Goal: Information Seeking & Learning: Learn about a topic

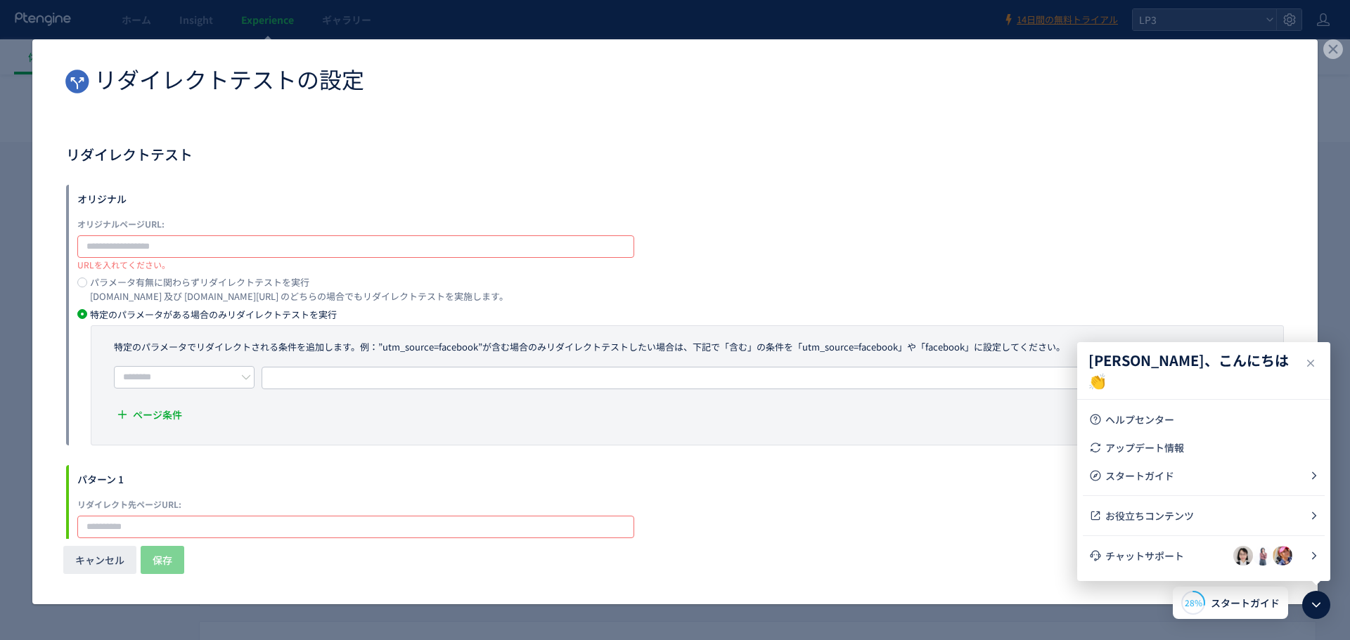
scroll to position [2, 0]
click at [1323, 51] on icon "dialog" at bounding box center [1333, 49] width 20 height 20
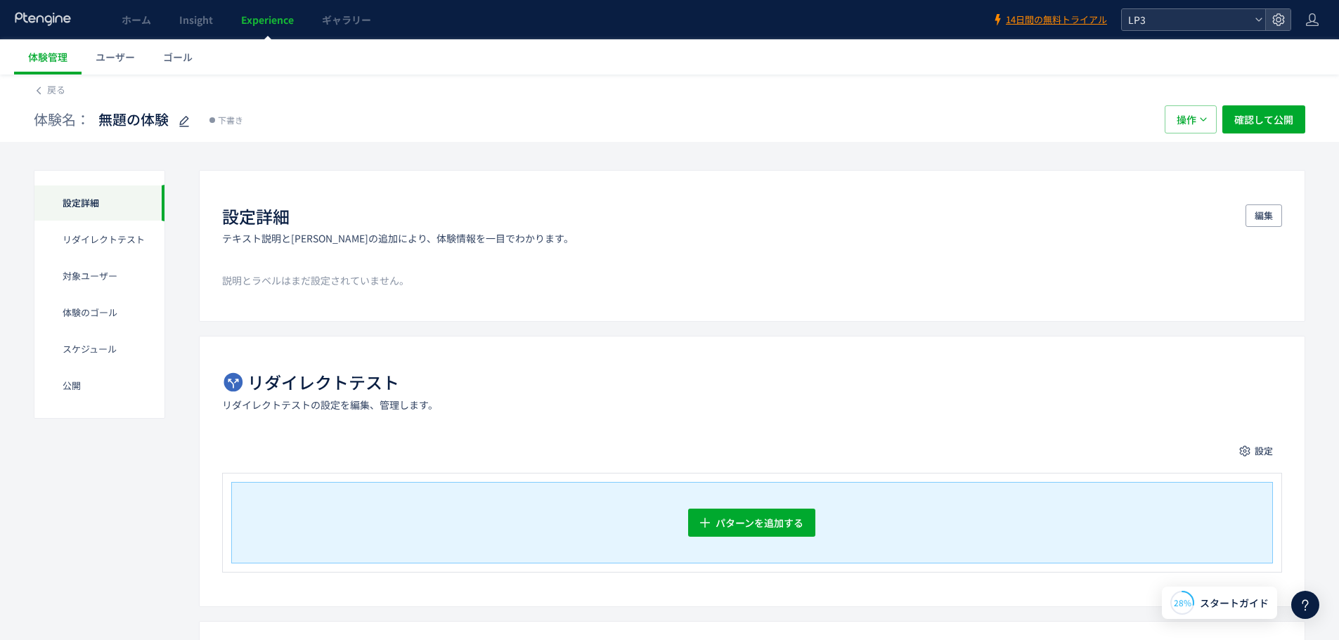
click at [1184, 23] on span "LP3" at bounding box center [1186, 19] width 125 height 21
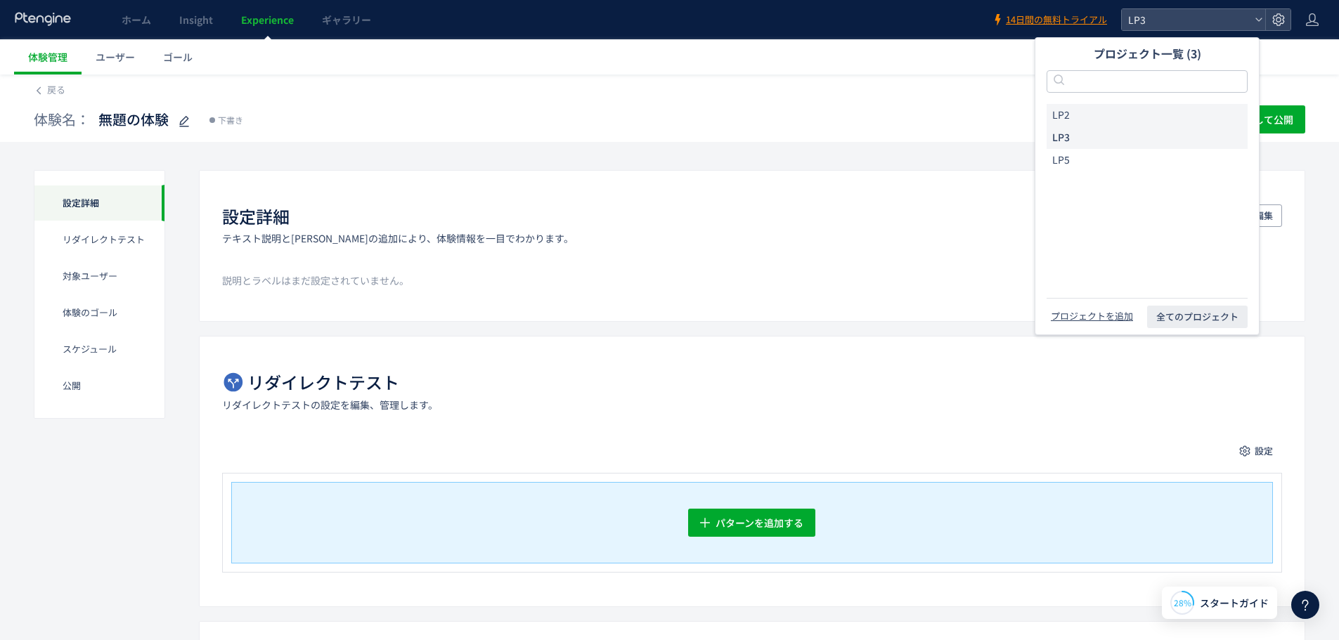
click at [1079, 115] on li "LP2" at bounding box center [1147, 115] width 201 height 22
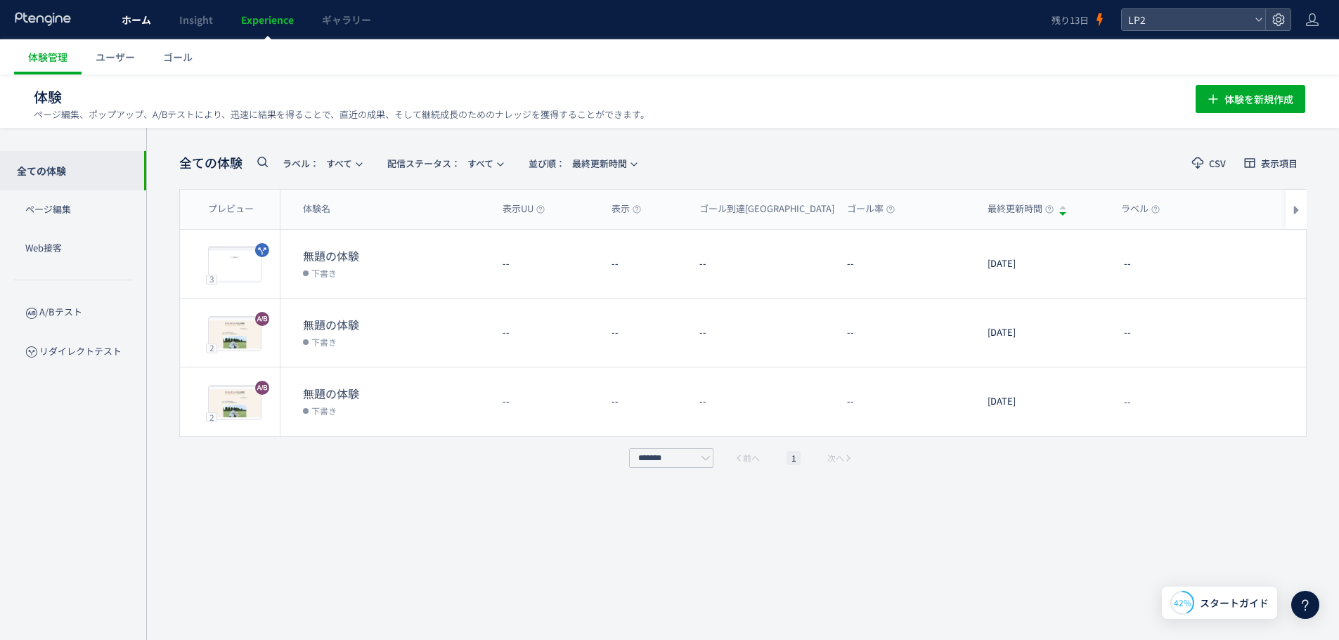
click at [137, 24] on span "ホーム" at bounding box center [137, 20] width 30 height 14
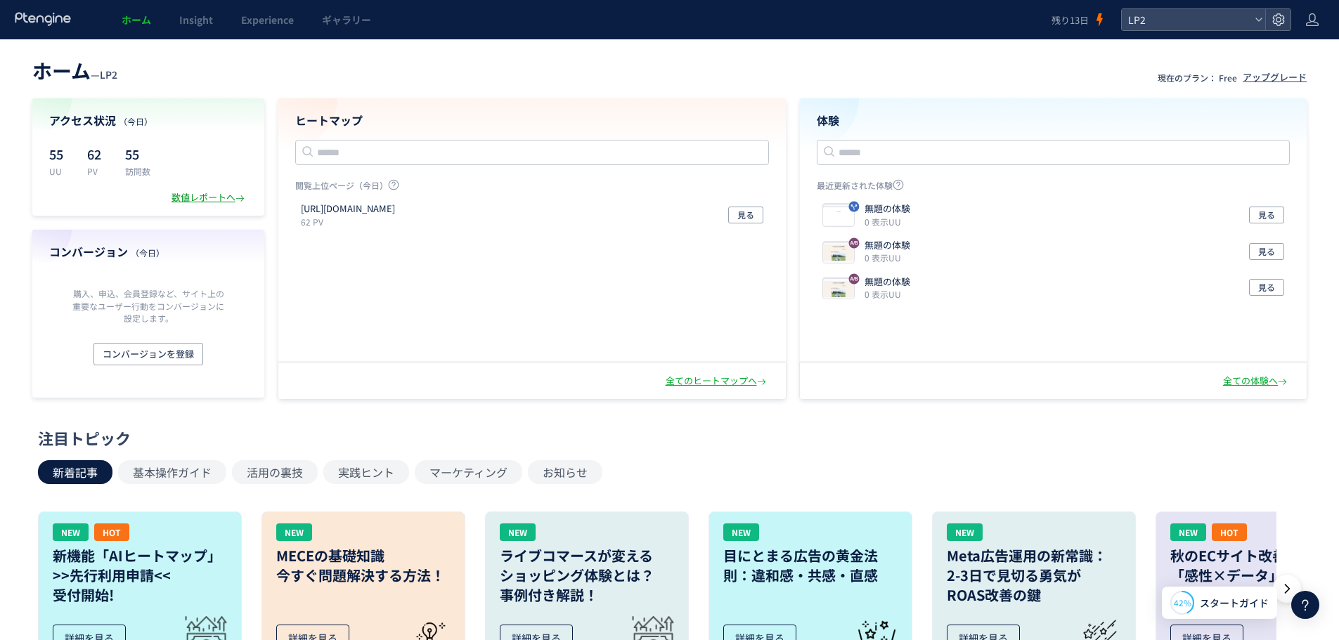
click at [227, 198] on div "数値レポートへ" at bounding box center [210, 197] width 76 height 13
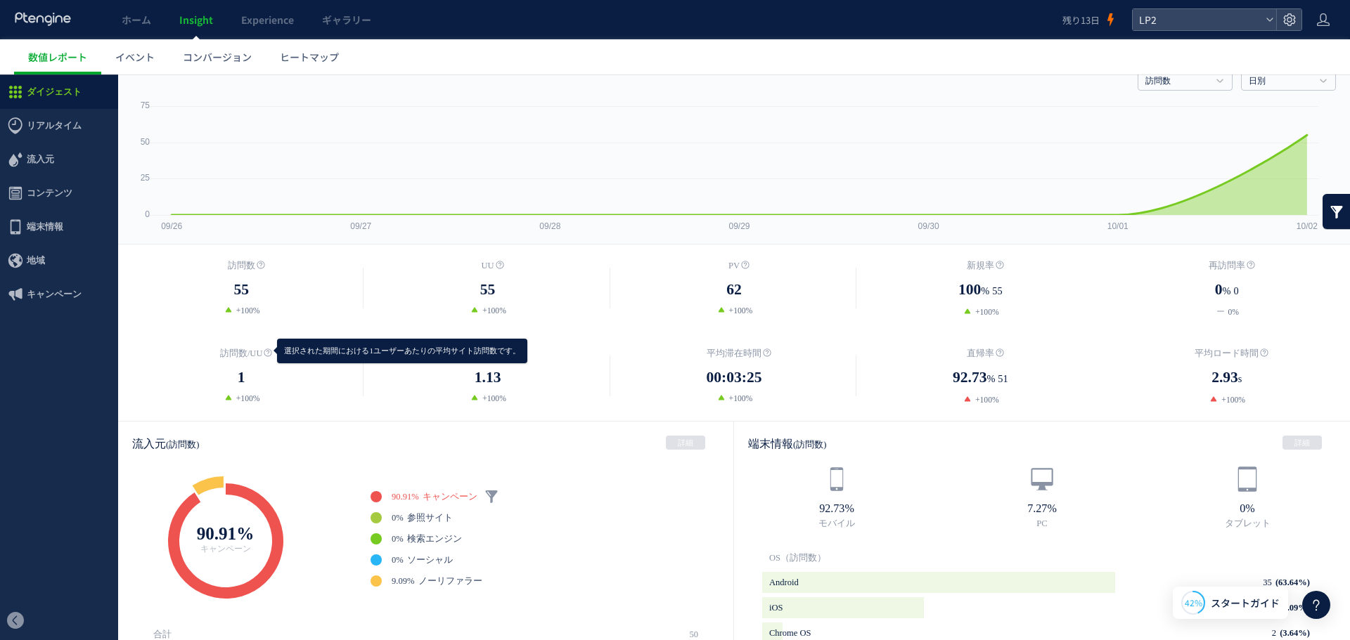
scroll to position [70, 0]
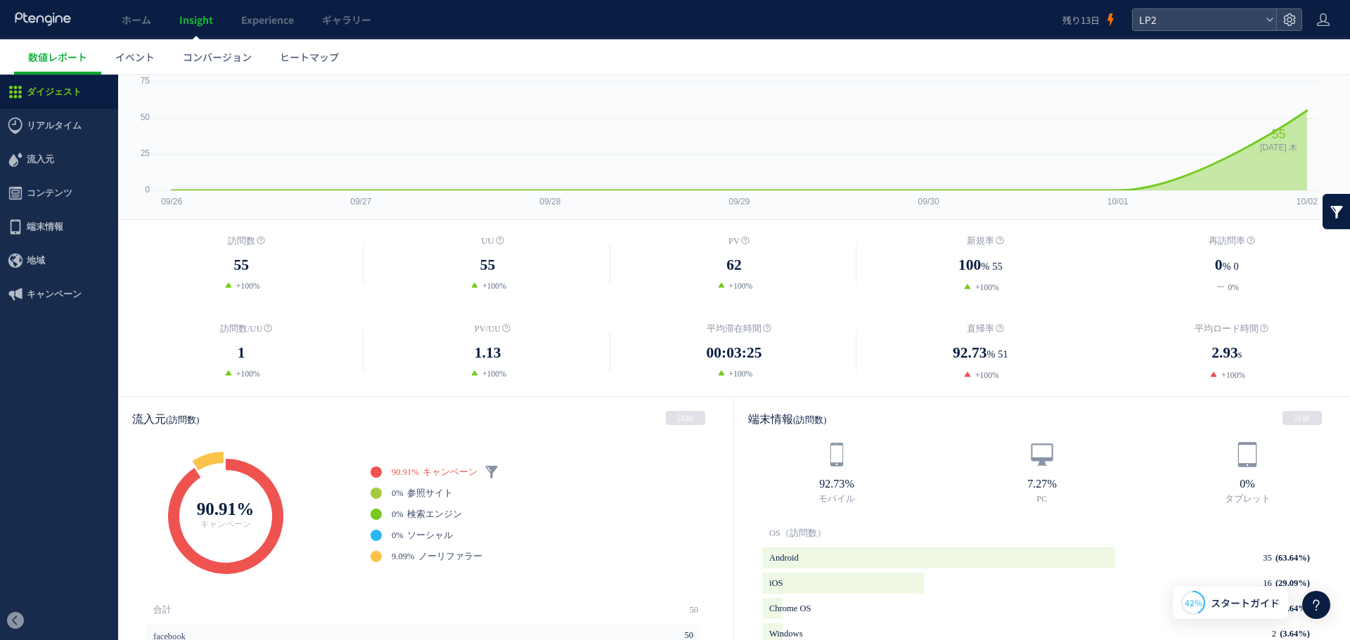
click at [1220, 8] on div "LP2" at bounding box center [1217, 19] width 170 height 22
click at [1220, 25] on span "LP2" at bounding box center [1197, 19] width 125 height 21
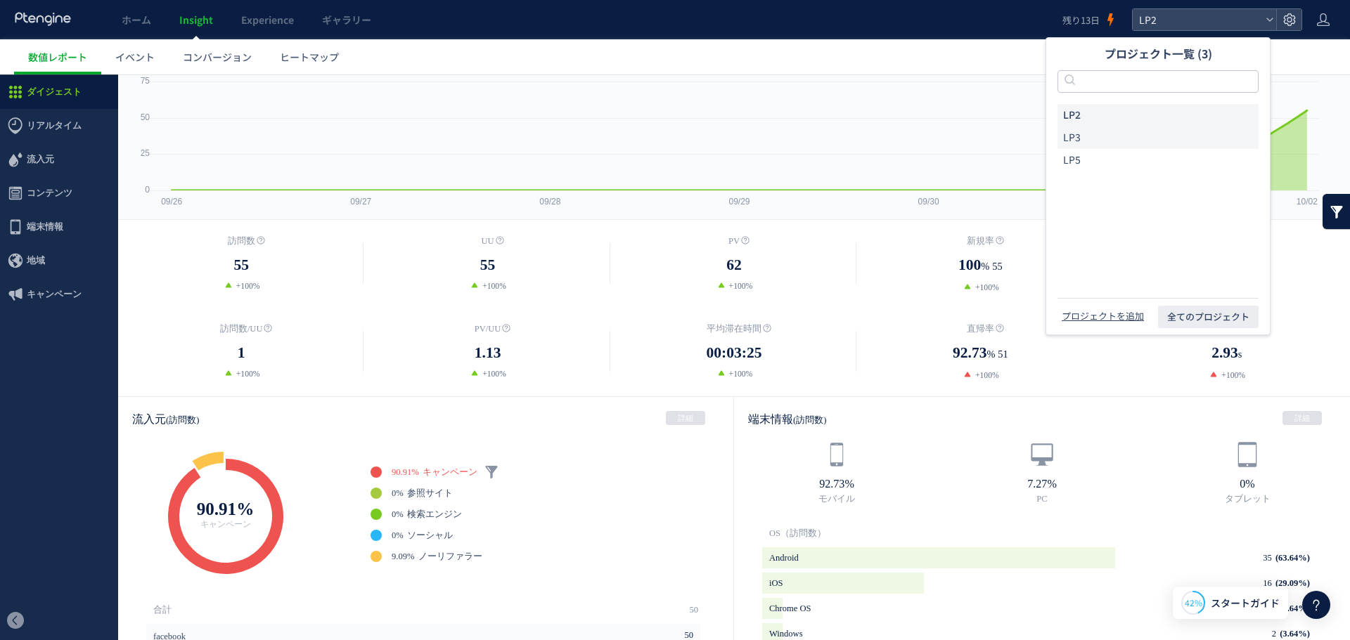
click at [1141, 140] on li "LP3" at bounding box center [1157, 138] width 201 height 22
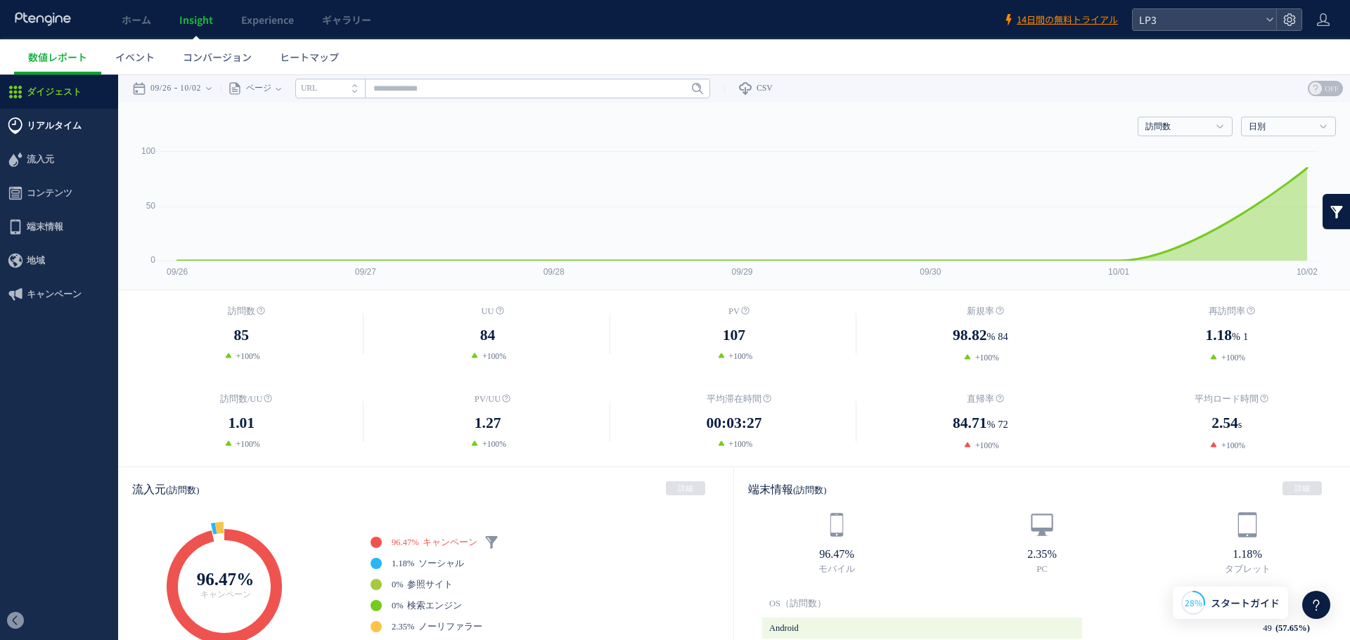
click at [53, 114] on span "リアルタイム" at bounding box center [54, 126] width 55 height 34
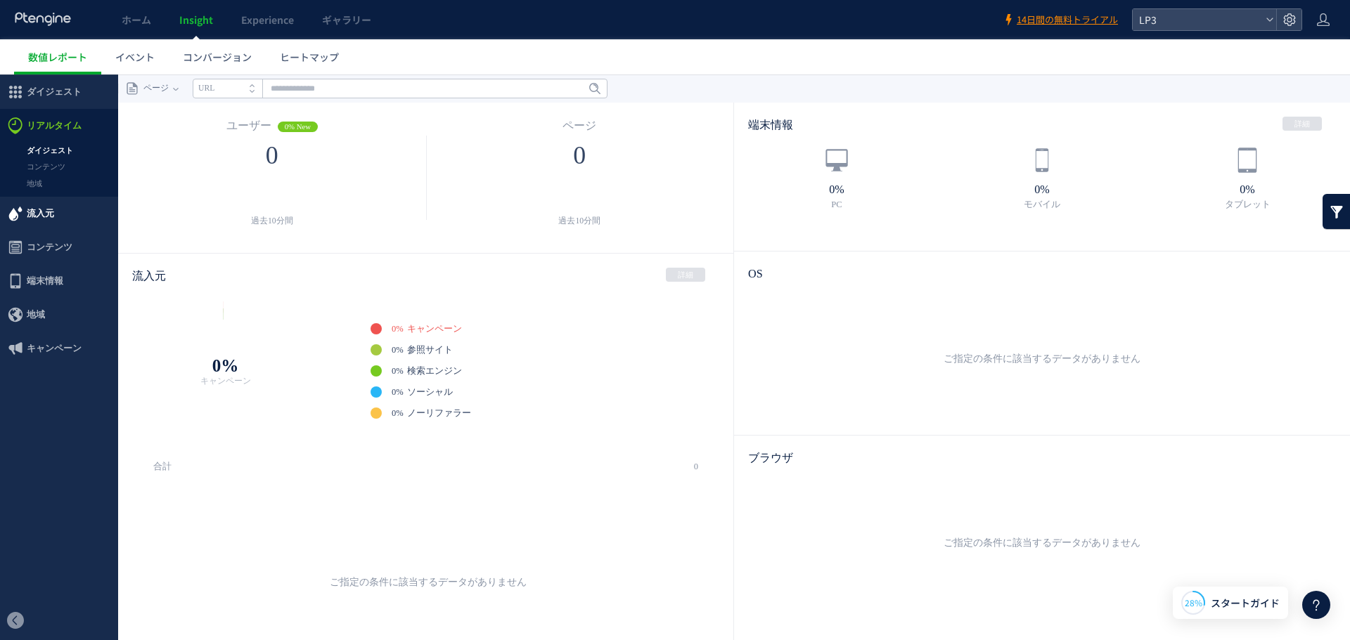
click at [49, 219] on span "流入元" at bounding box center [40, 214] width 27 height 34
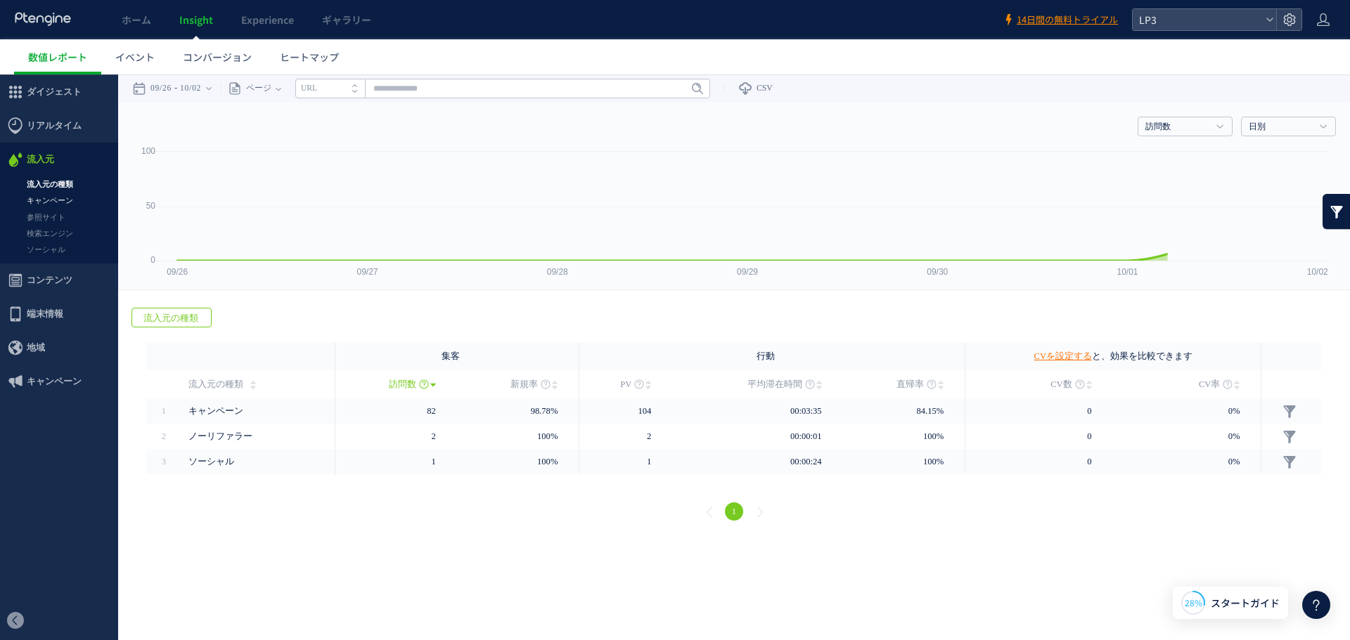
click at [67, 193] on link "キャンペーン" at bounding box center [59, 201] width 118 height 16
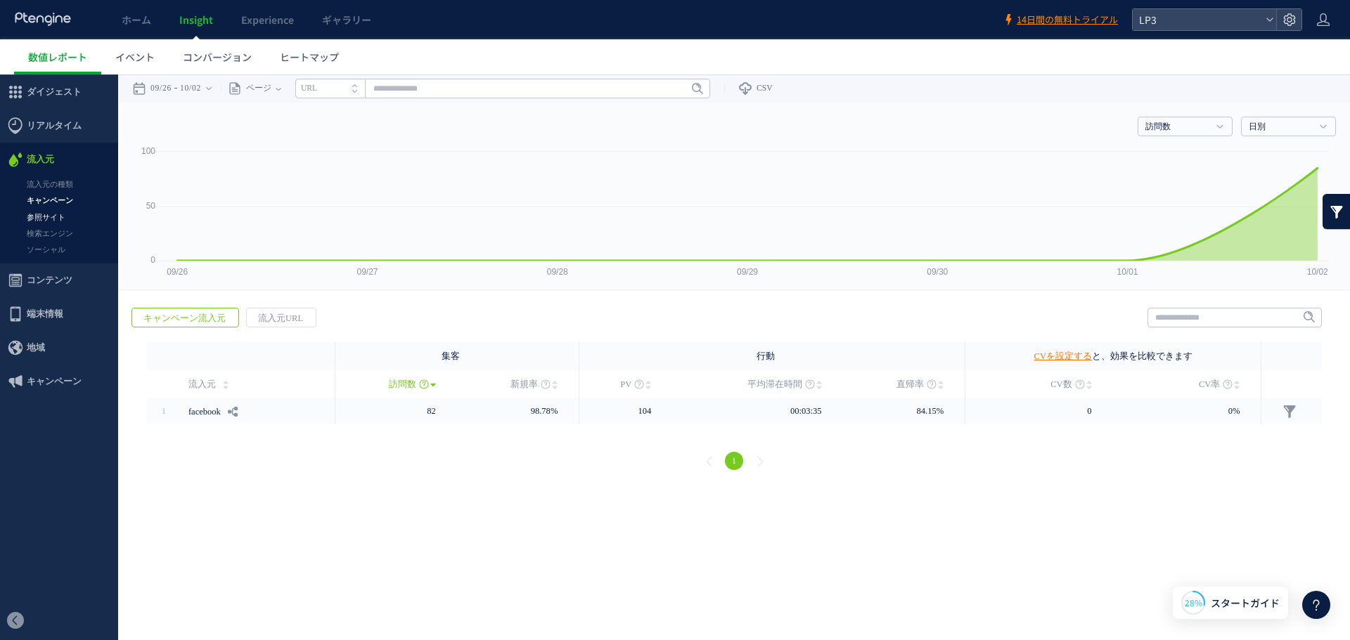
click at [66, 215] on link "参照サイト" at bounding box center [59, 217] width 118 height 16
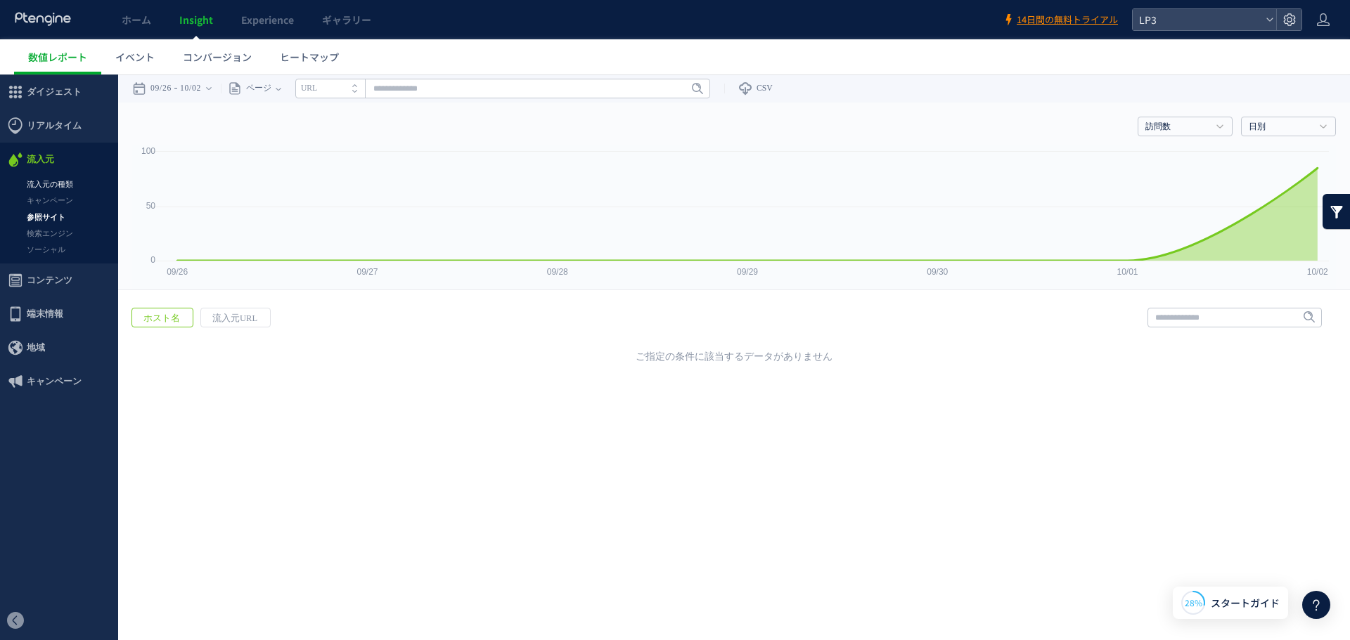
click at [54, 188] on link "流入元の種類" at bounding box center [59, 184] width 118 height 16
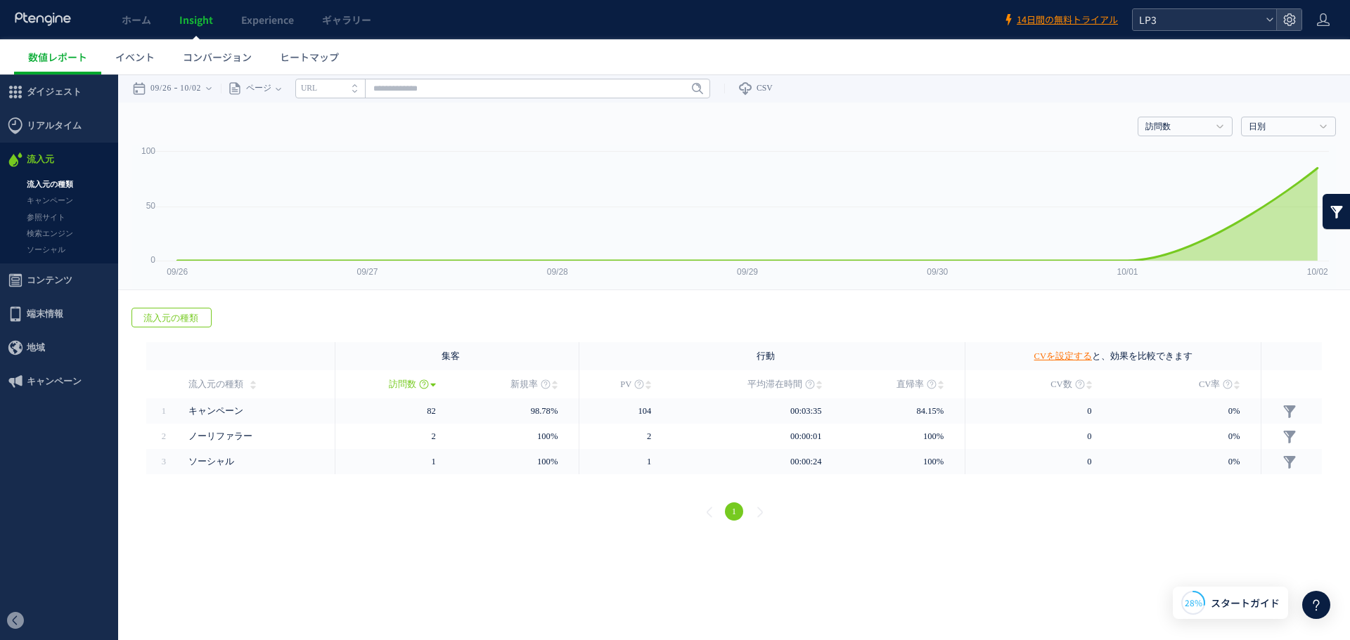
click at [1220, 19] on span "LP3" at bounding box center [1197, 19] width 125 height 21
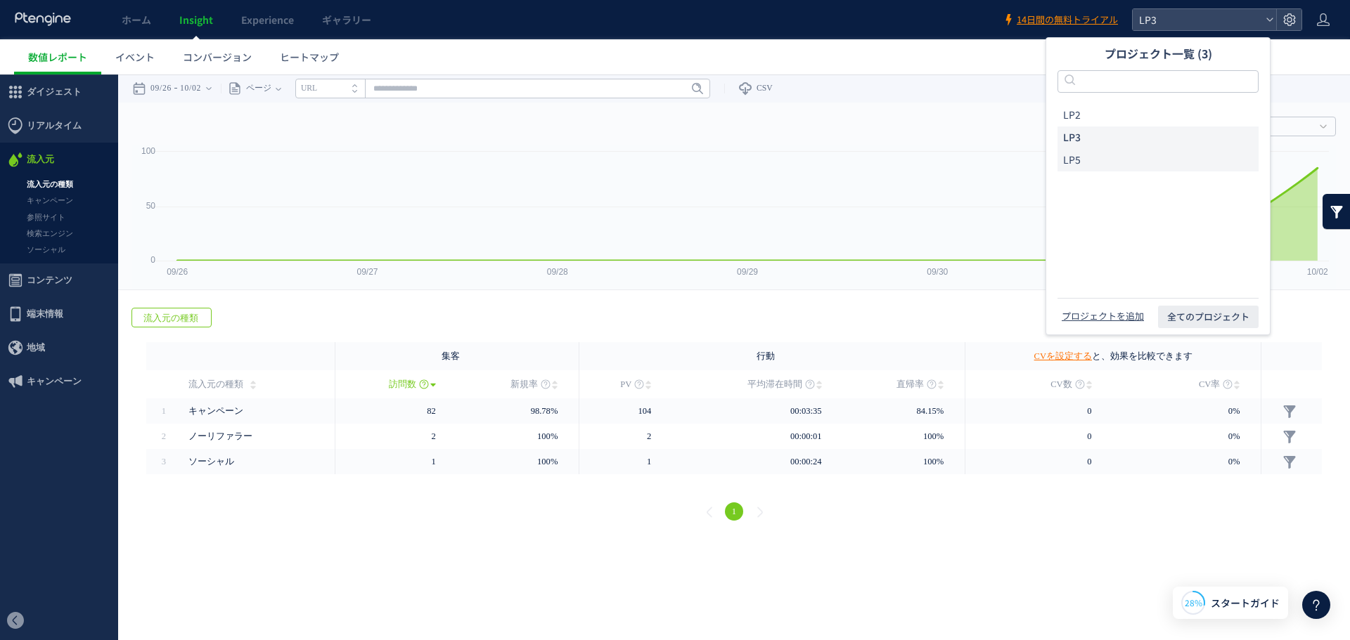
click at [1101, 167] on li "LP5" at bounding box center [1157, 160] width 201 height 22
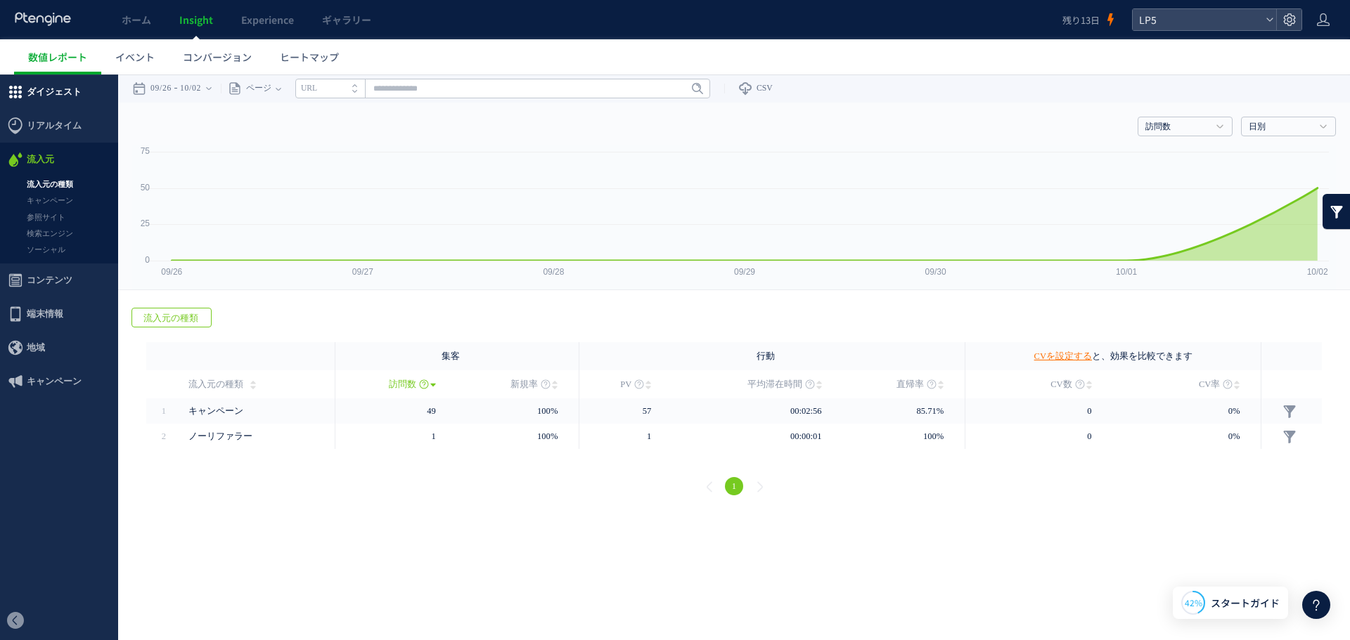
click at [62, 99] on span "ダイジェスト" at bounding box center [54, 92] width 55 height 34
